Goal: Communication & Community: Answer question/provide support

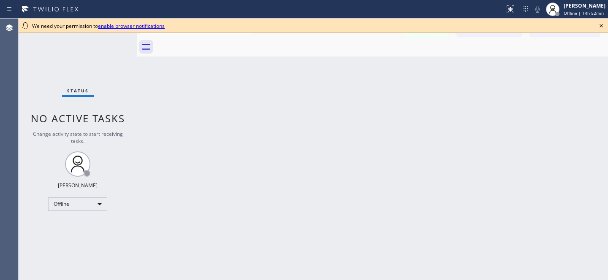
click at [603, 27] on icon at bounding box center [601, 26] width 10 height 10
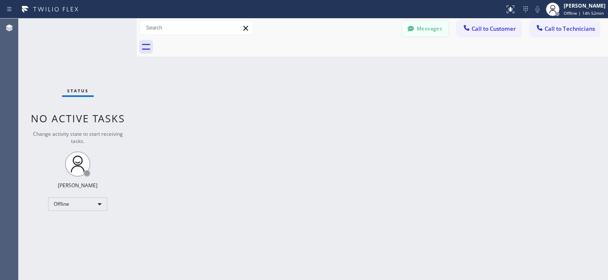
click at [419, 30] on button "Messages" at bounding box center [425, 29] width 46 height 16
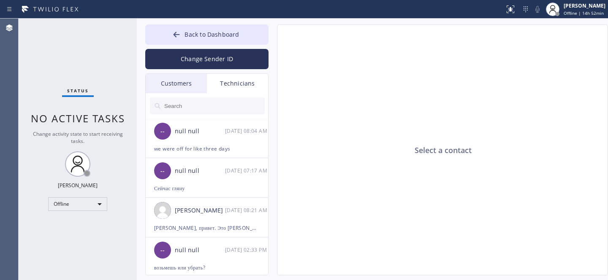
click at [168, 80] on div "Customers" at bounding box center [176, 83] width 61 height 19
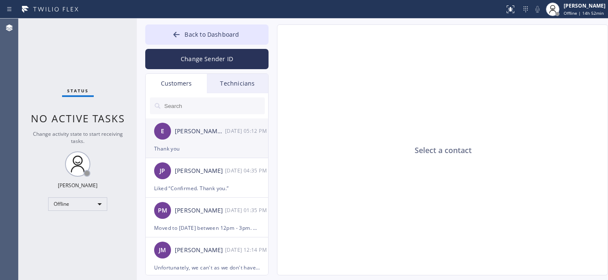
click at [198, 139] on div "E [PERSON_NAME]/[PERSON_NAME] [DATE] 05:12 PM" at bounding box center [207, 131] width 123 height 25
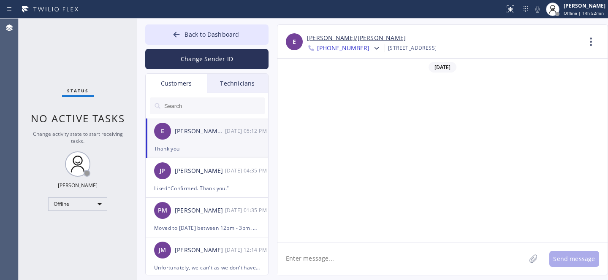
scroll to position [498, 0]
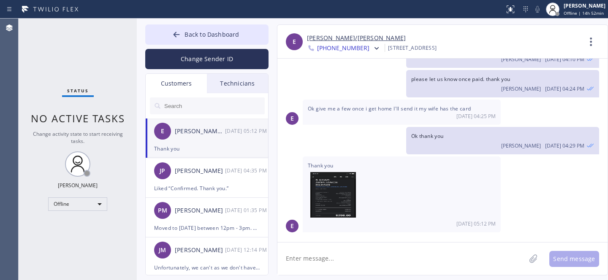
click at [330, 38] on link "[PERSON_NAME]/[PERSON_NAME]" at bounding box center [356, 38] width 99 height 10
click at [333, 261] on textarea at bounding box center [402, 259] width 248 height 33
type textarea "R"
type textarea "Thank you"
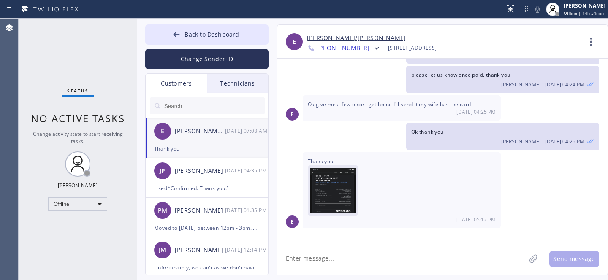
scroll to position [547, 0]
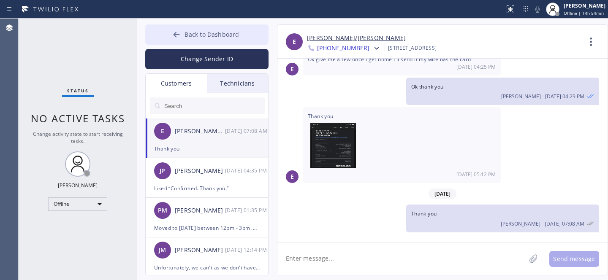
click at [193, 36] on span "Back to Dashboard" at bounding box center [212, 34] width 54 height 8
